Goal: Complete application form

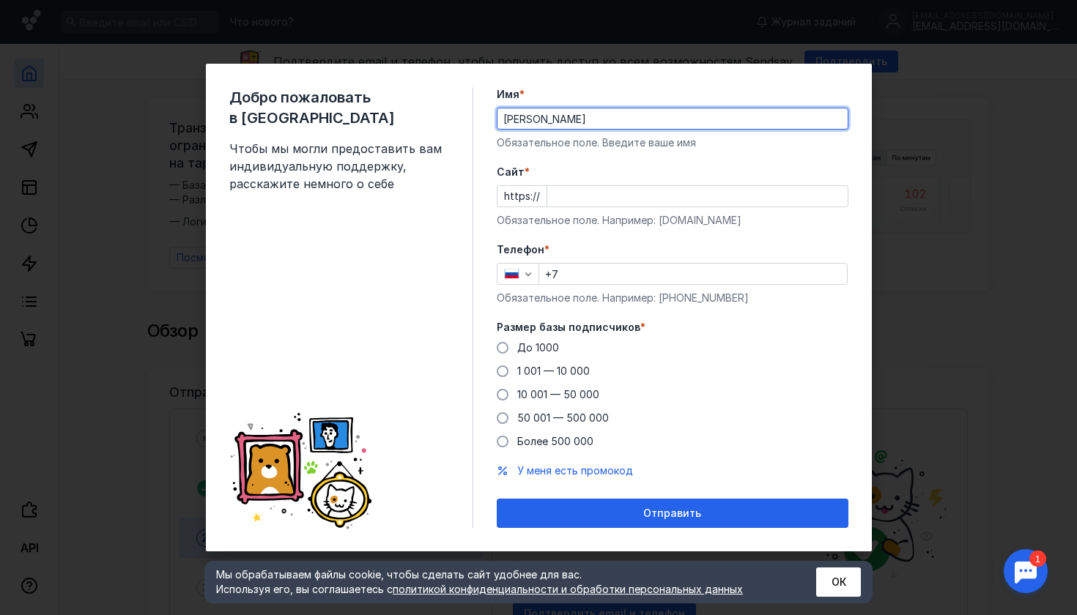
type input "[PERSON_NAME]"
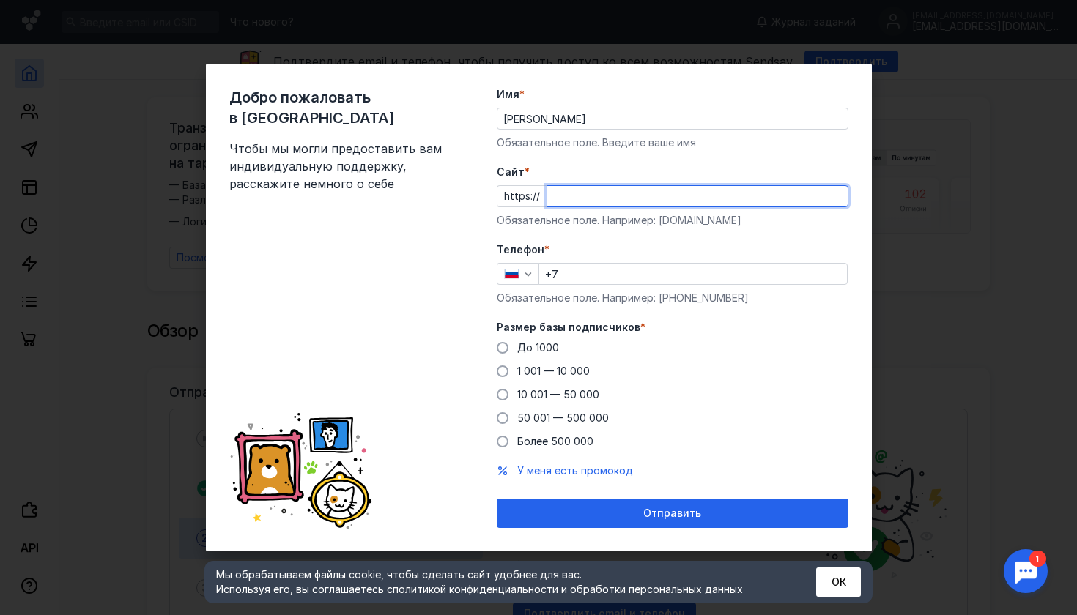
type input "д"
type input "[DOMAIN_NAME]"
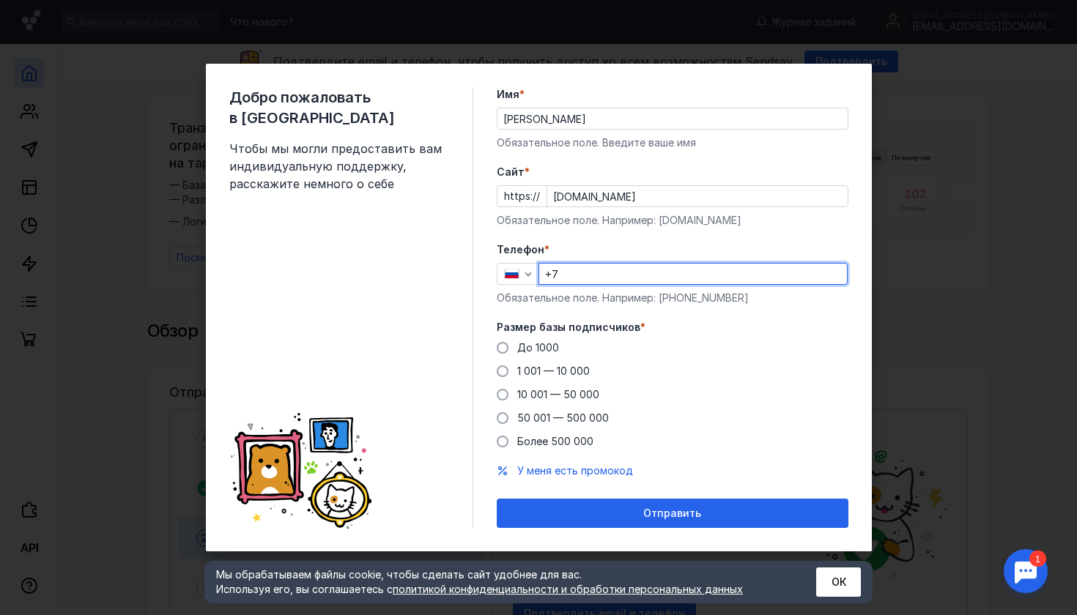
click at [586, 277] on input "+7" at bounding box center [693, 274] width 308 height 21
type input "[PHONE_NUMBER]"
click at [510, 369] on label "1 001 — 10 000" at bounding box center [543, 371] width 93 height 15
click at [0, 0] on input "1 001 — 10 000" at bounding box center [0, 0] width 0 height 0
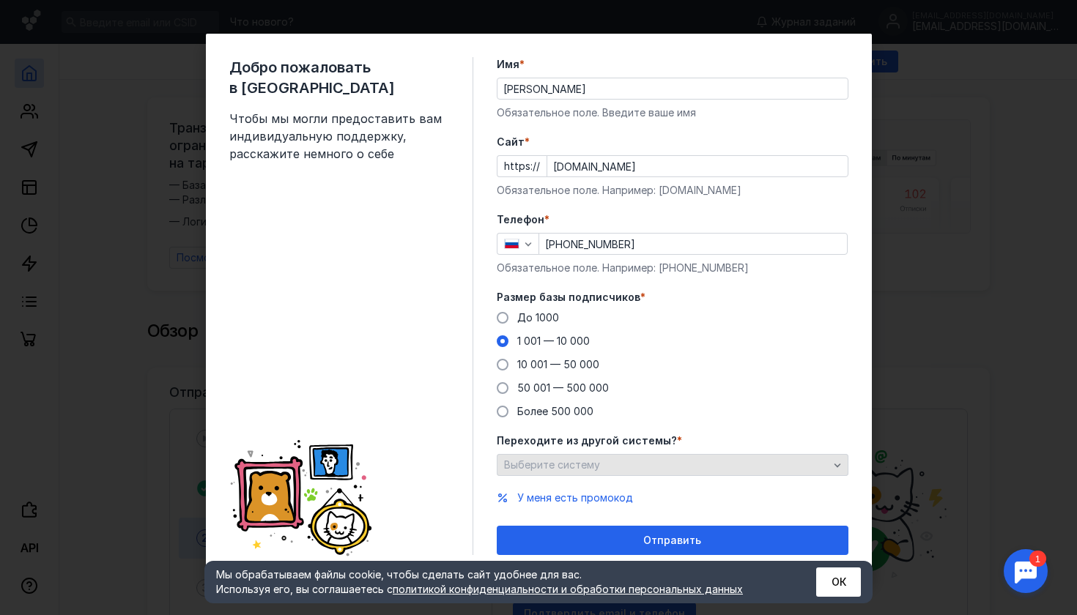
scroll to position [3, 0]
click at [827, 462] on div "Выберите систему" at bounding box center [666, 465] width 332 height 12
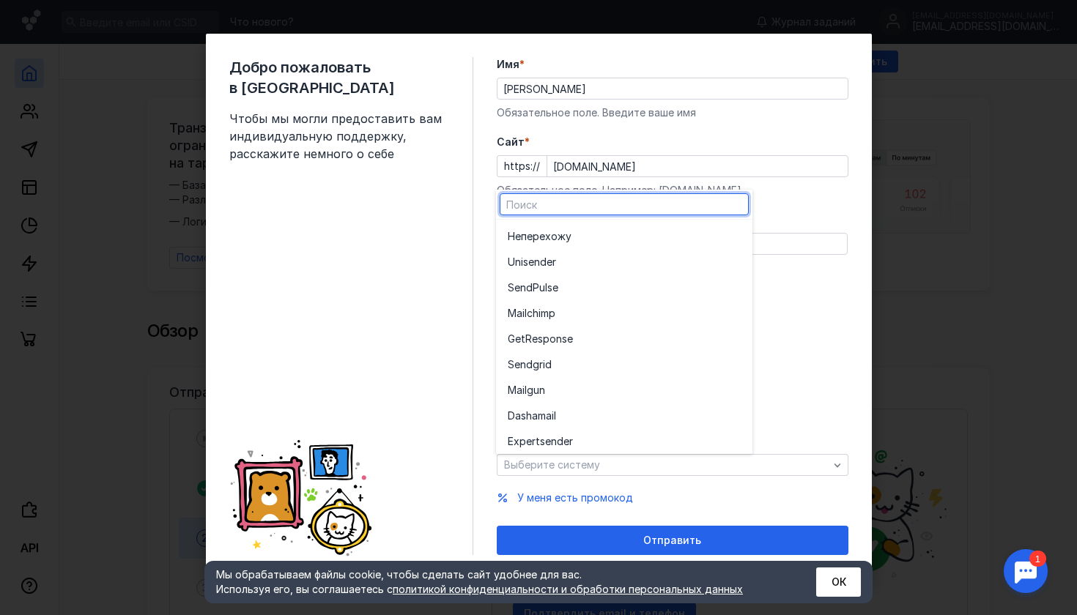
scroll to position [0, 0]
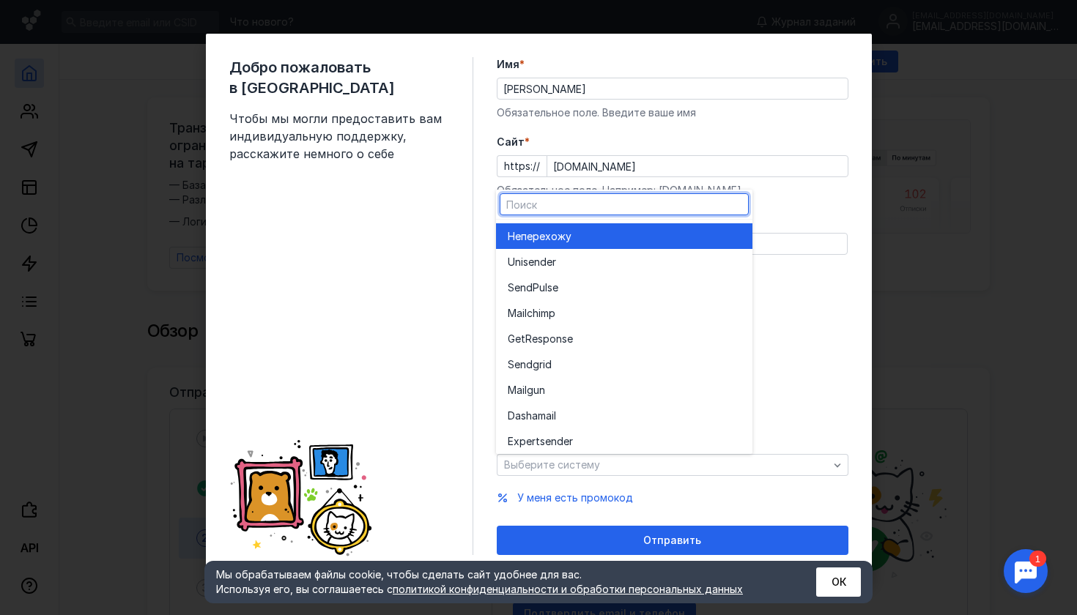
click at [564, 237] on span "перехожу" at bounding box center [546, 236] width 51 height 15
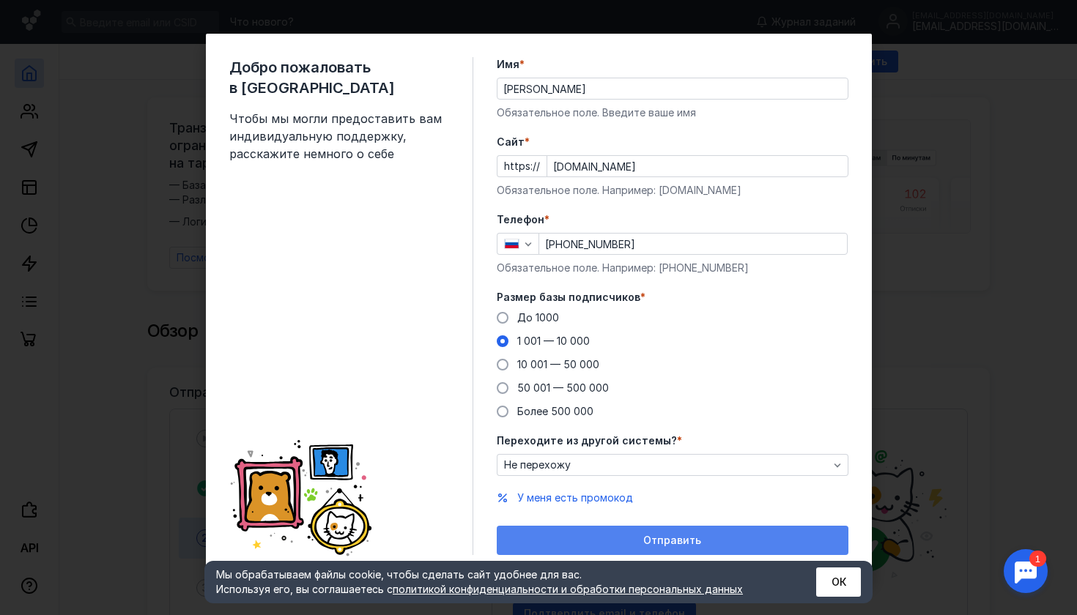
click at [645, 544] on span "Отправить" at bounding box center [672, 541] width 58 height 12
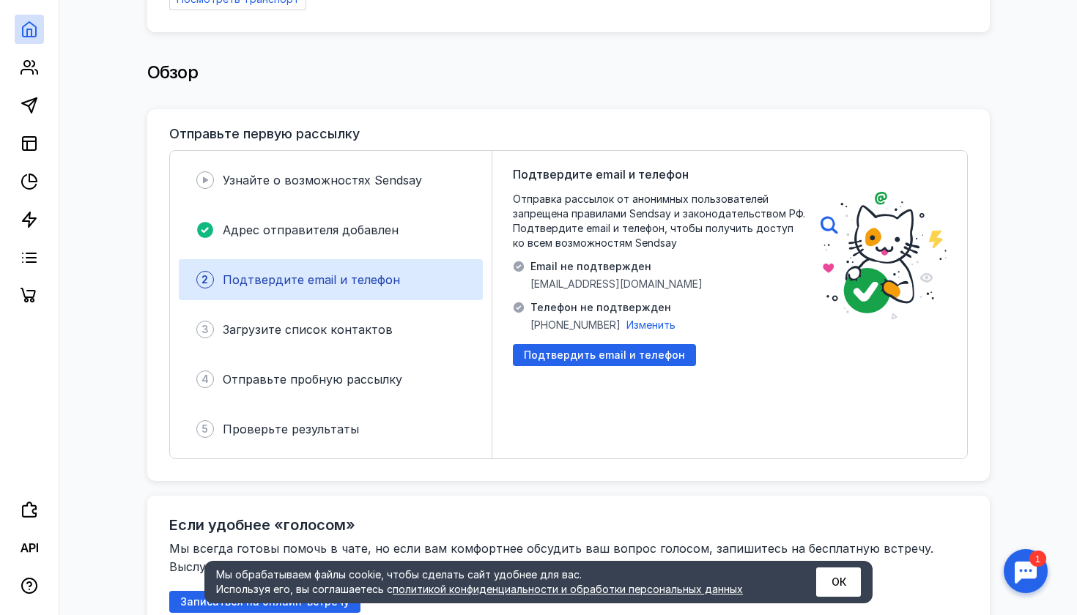
scroll to position [240, 0]
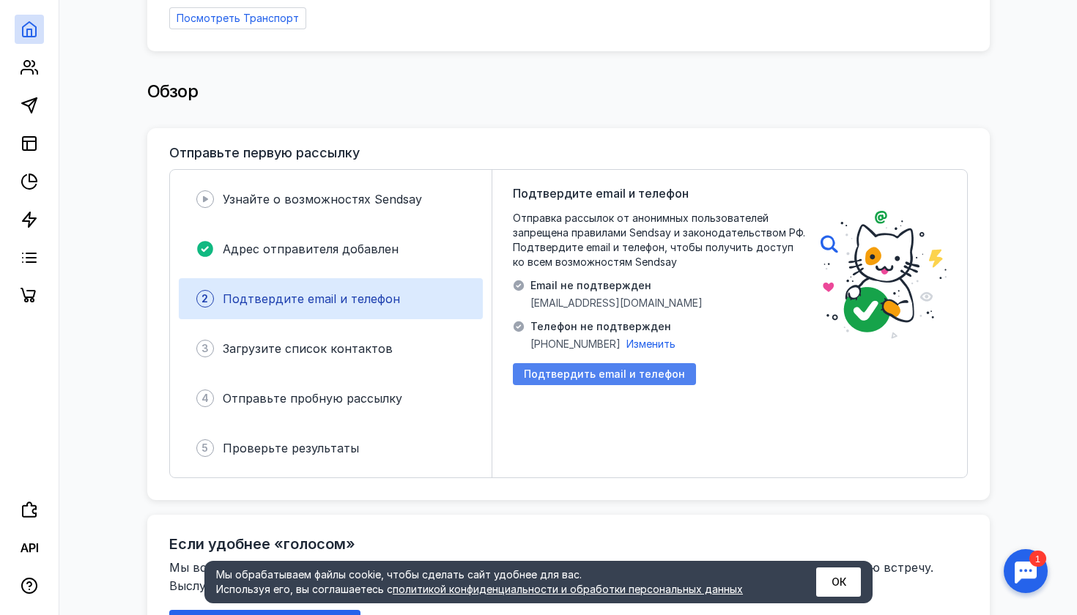
click at [573, 368] on span "Подтвердить email и телефон" at bounding box center [604, 374] width 161 height 12
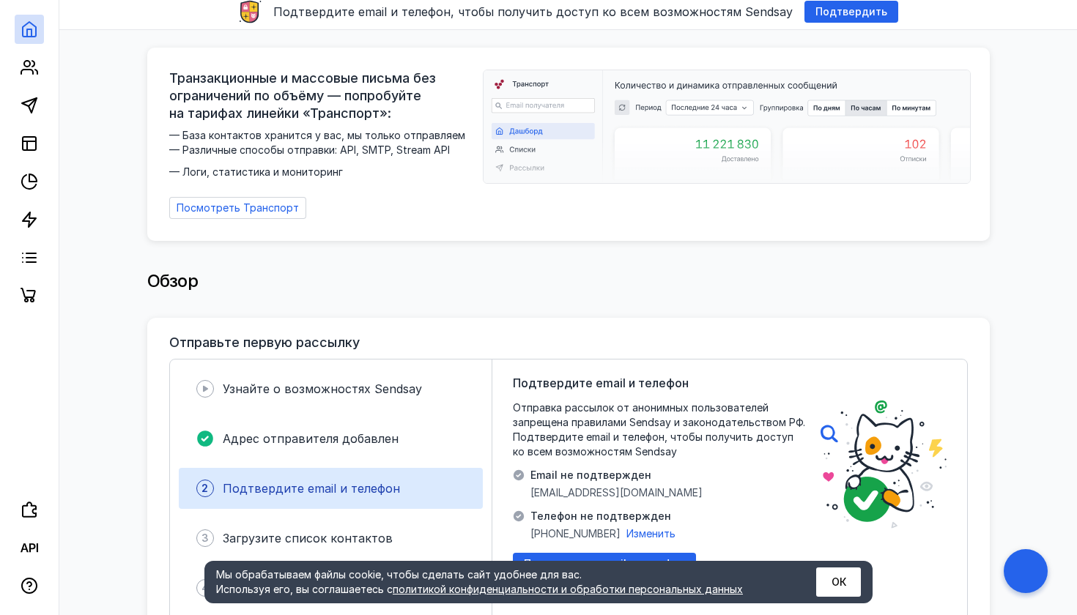
scroll to position [51, 0]
drag, startPoint x: 529, startPoint y: 486, endPoint x: 657, endPoint y: 488, distance: 128.2
click at [657, 488] on div "Подтвердите email и телефон Отправка рассылок от анонимных пользователей запрещ…" at bounding box center [659, 513] width 293 height 278
copy span "[EMAIL_ADDRESS][DOMAIN_NAME]"
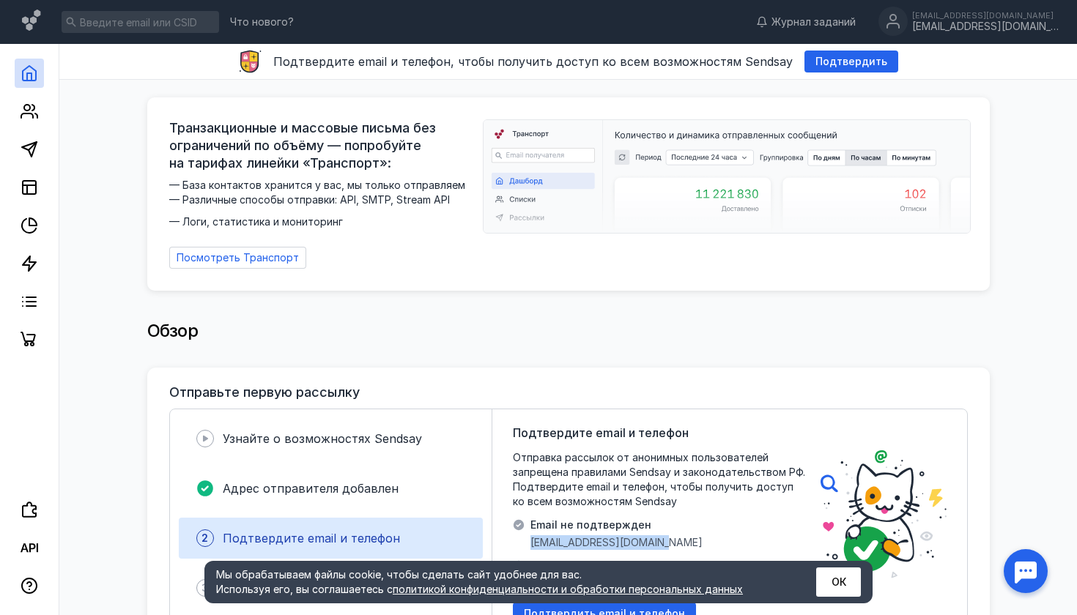
scroll to position [0, 0]
copy div "[EMAIL_ADDRESS][DOMAIN_NAME]"
